Goal: Transaction & Acquisition: Obtain resource

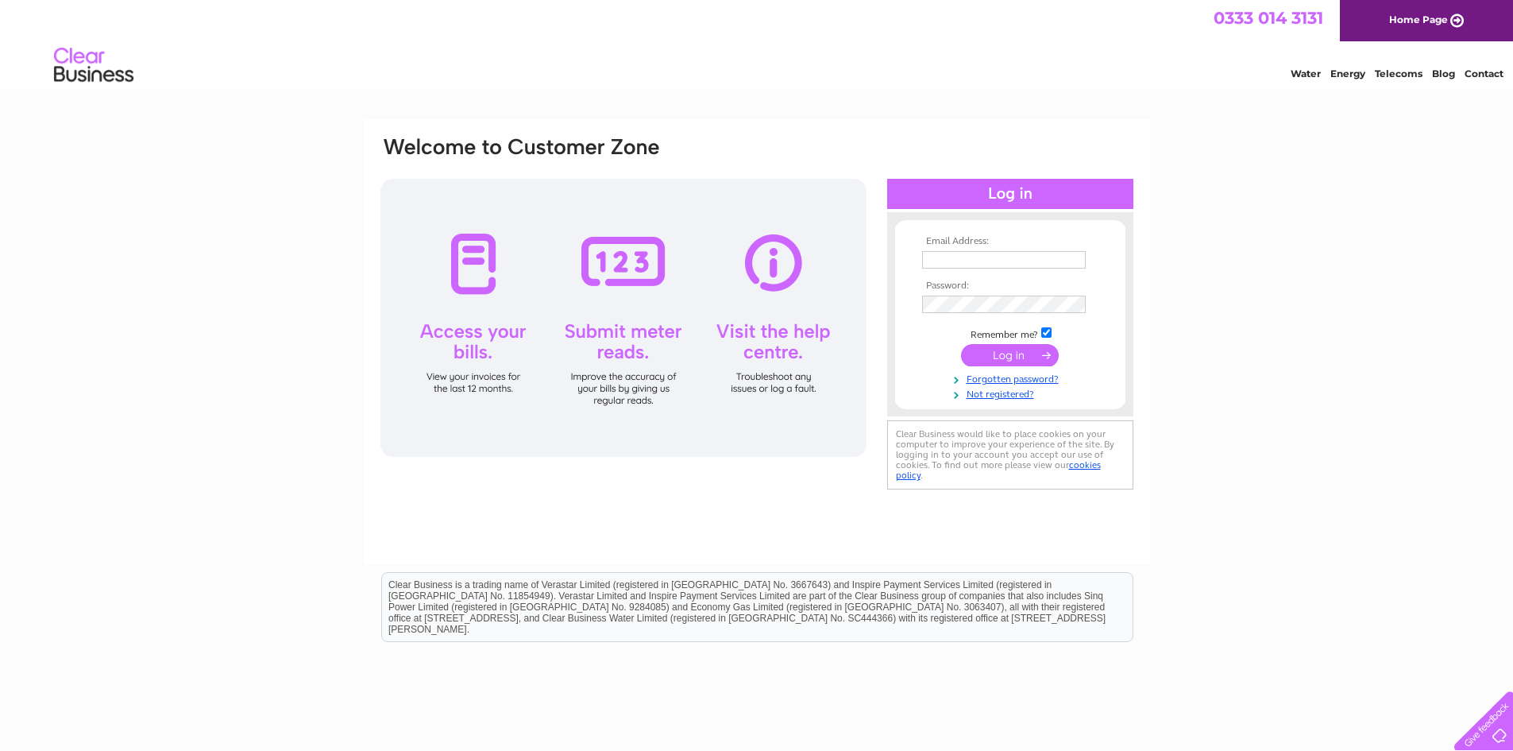
click at [1000, 262] on input "text" at bounding box center [1004, 259] width 164 height 17
paste input "nayef@apssafetysystems.com"
type input "nayef@apssafetysystems.com"
click at [1010, 355] on input "submit" at bounding box center [1010, 357] width 98 height 22
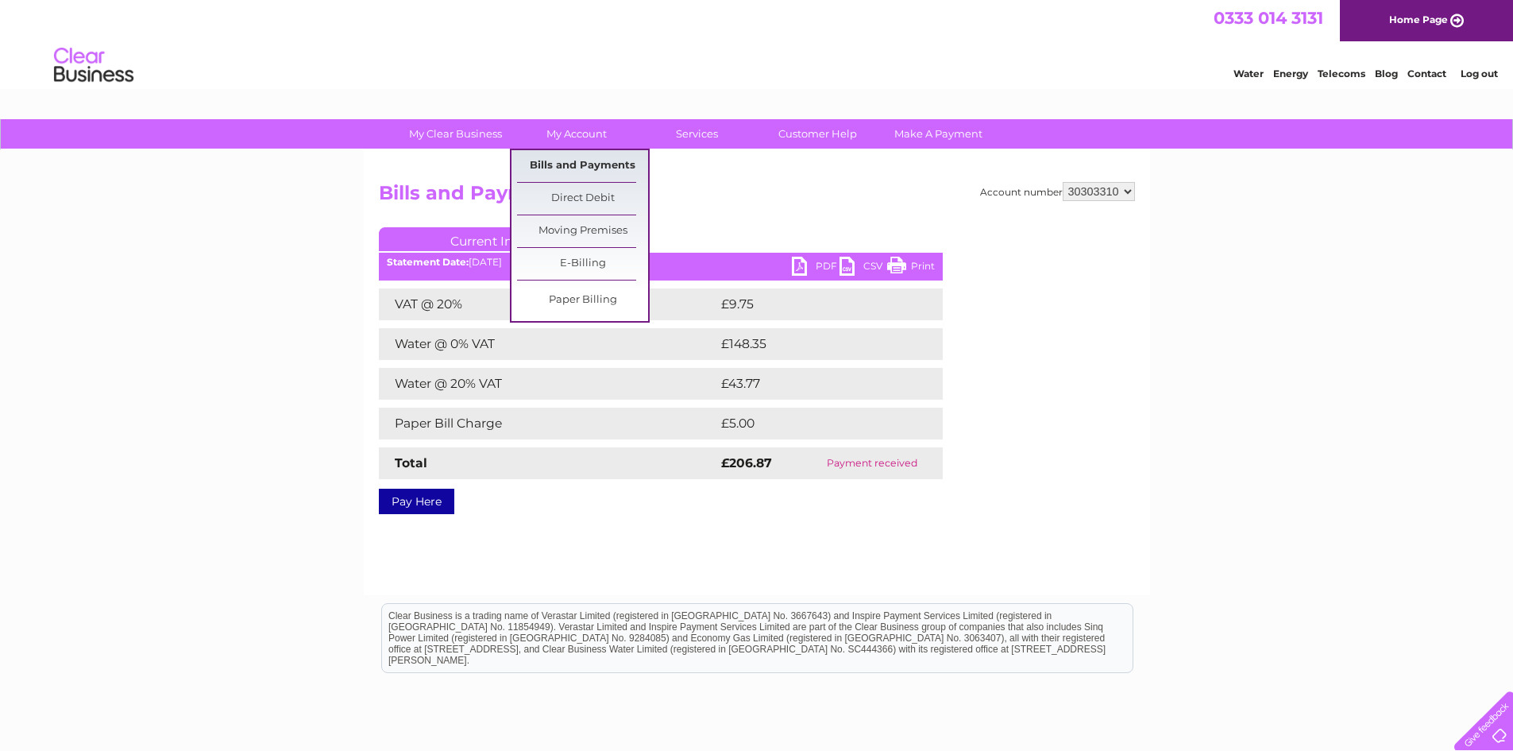
click at [528, 160] on link "Bills and Payments" at bounding box center [582, 166] width 131 height 32
click at [533, 164] on link "Bills and Payments" at bounding box center [582, 166] width 131 height 32
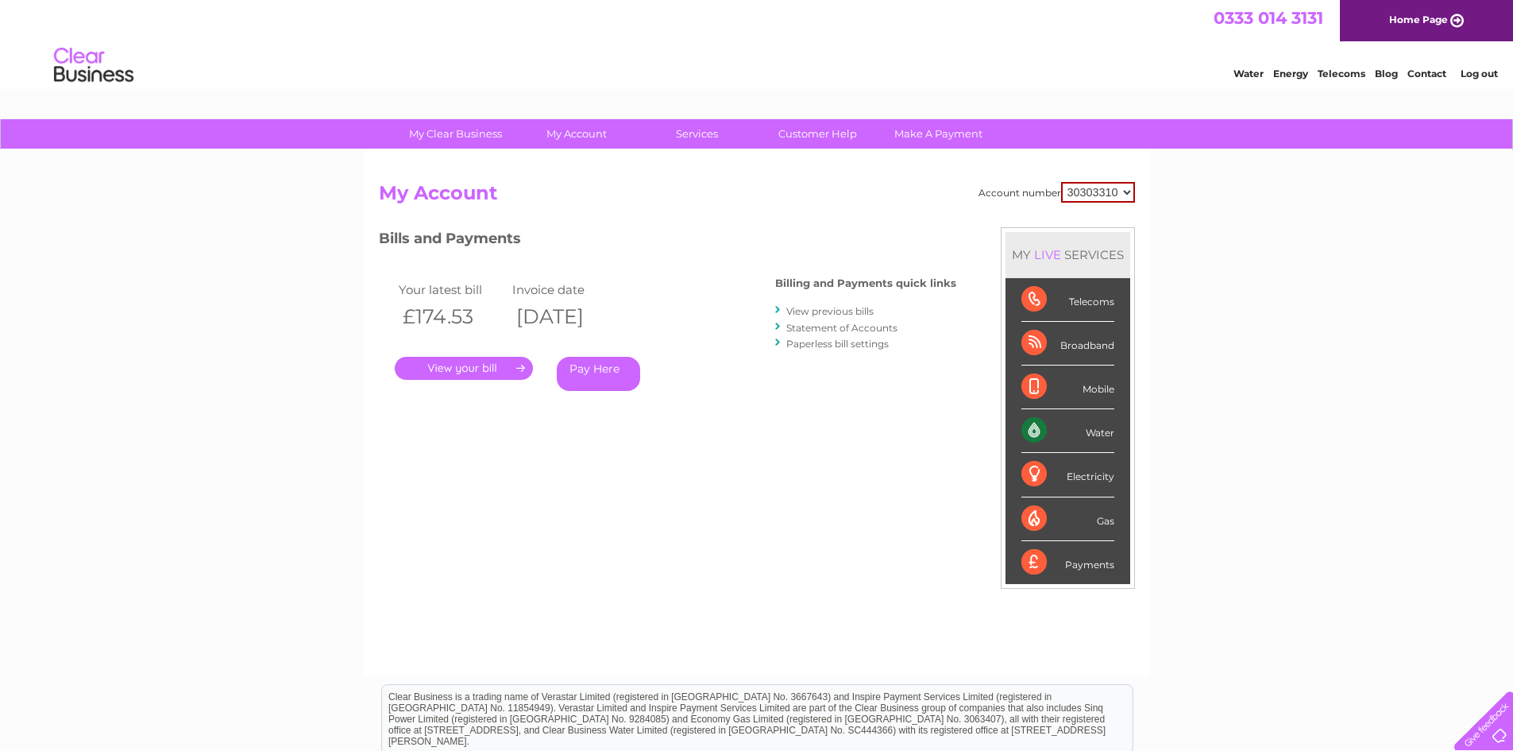
click at [454, 366] on link "." at bounding box center [464, 368] width 138 height 23
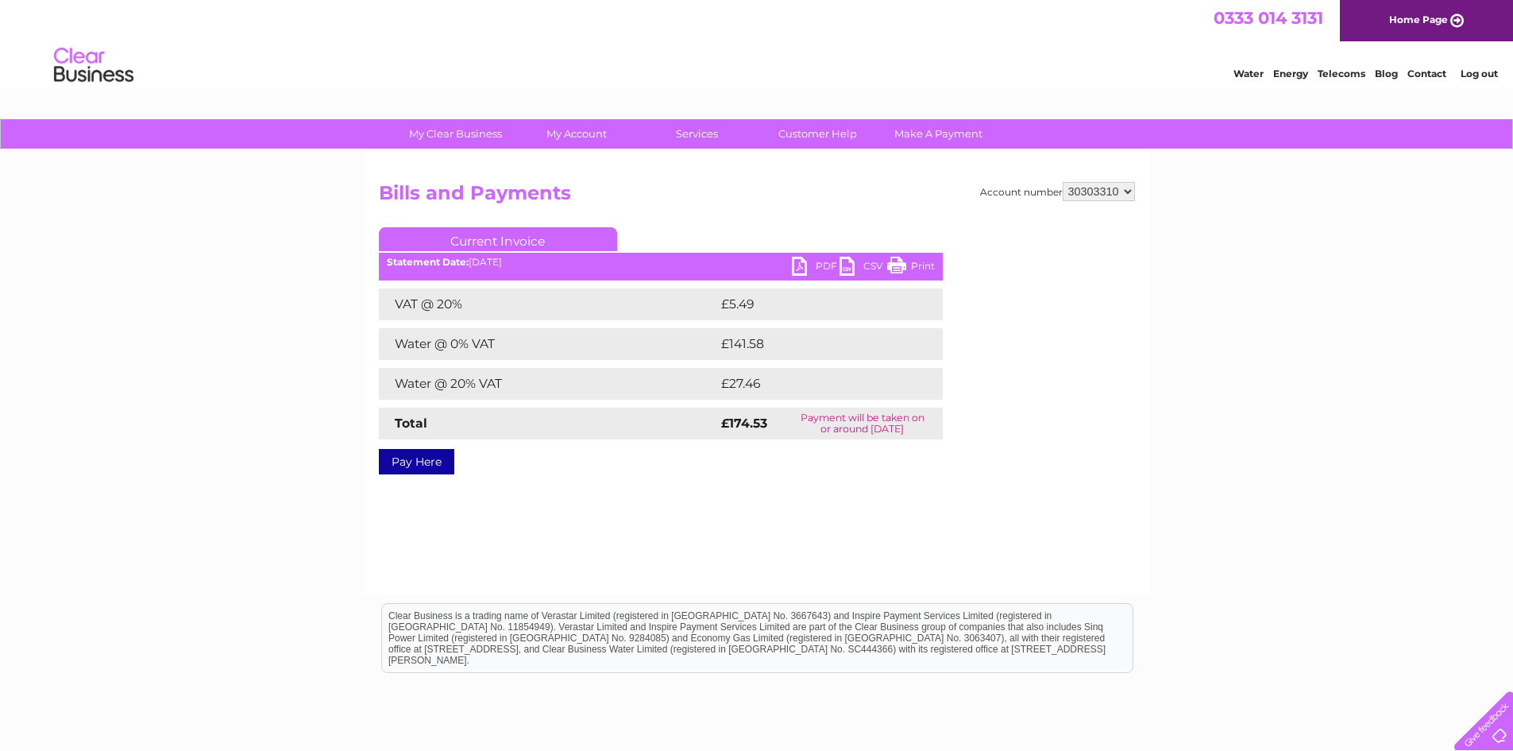
click at [817, 267] on link "PDF" at bounding box center [816, 268] width 48 height 23
